Goal: Task Accomplishment & Management: Manage account settings

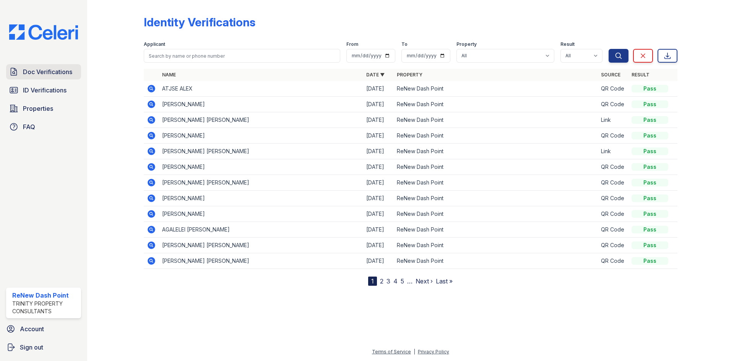
click at [65, 73] on span "Doc Verifications" at bounding box center [47, 71] width 49 height 9
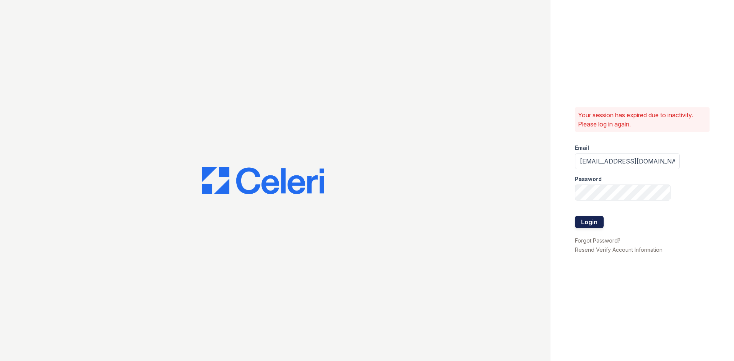
click at [593, 228] on button "Login" at bounding box center [589, 222] width 29 height 12
